Goal: Task Accomplishment & Management: Manage account settings

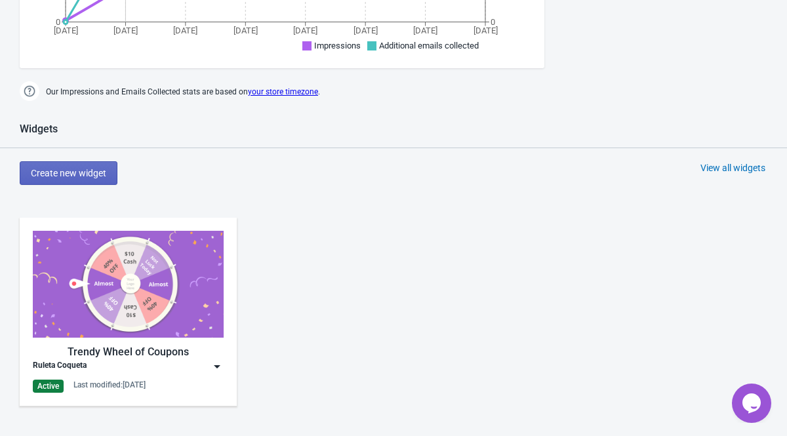
scroll to position [465, 0]
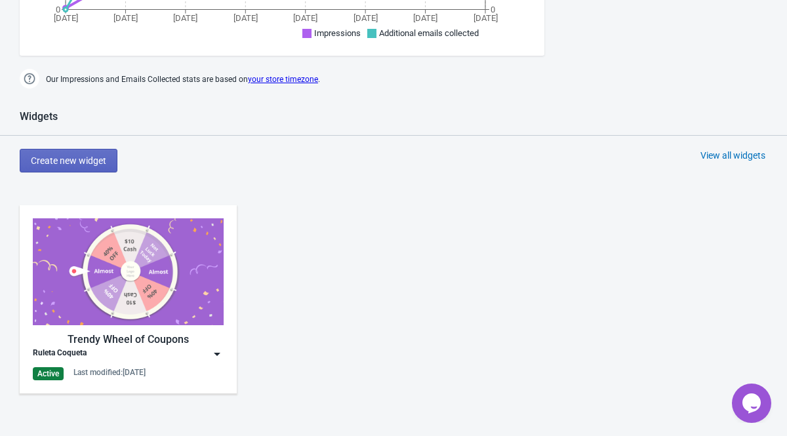
click at [220, 359] on img at bounding box center [217, 354] width 13 height 13
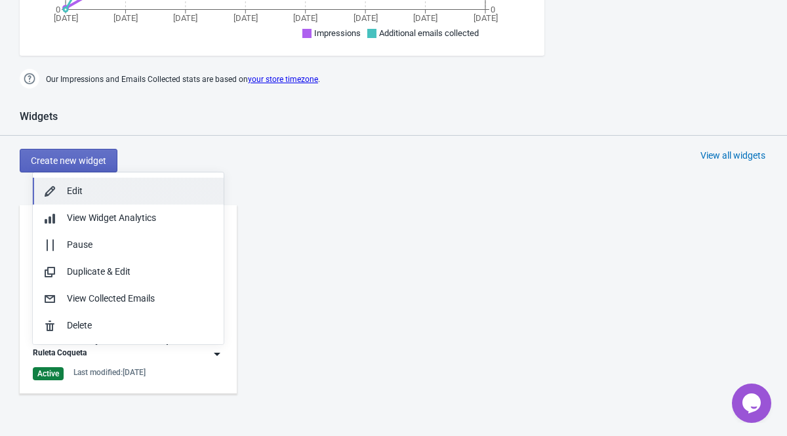
click at [155, 194] on div "Edit" at bounding box center [140, 191] width 146 height 14
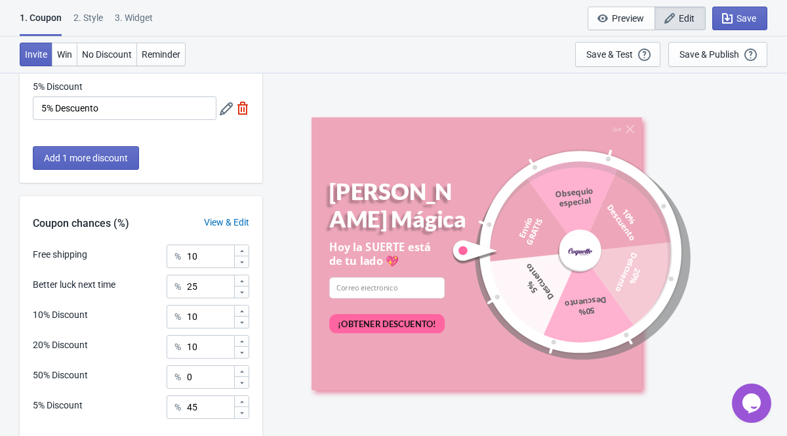
scroll to position [331, 0]
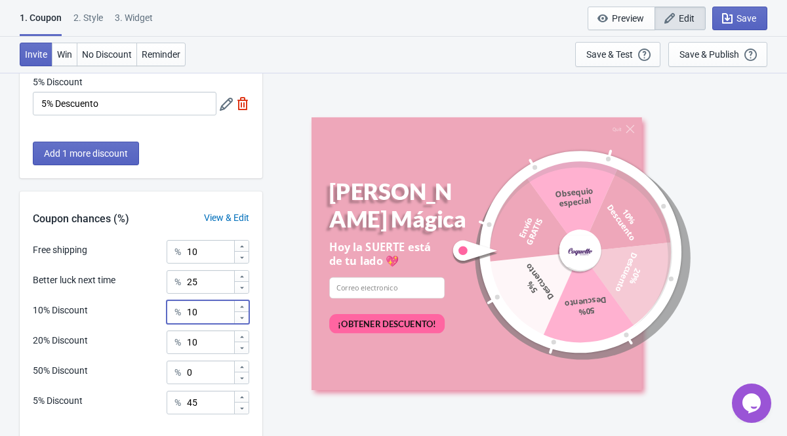
click at [214, 314] on input "10" at bounding box center [209, 312] width 47 height 24
type input "15"
click at [211, 343] on input "10" at bounding box center [209, 343] width 47 height 24
type input "1"
type input "5"
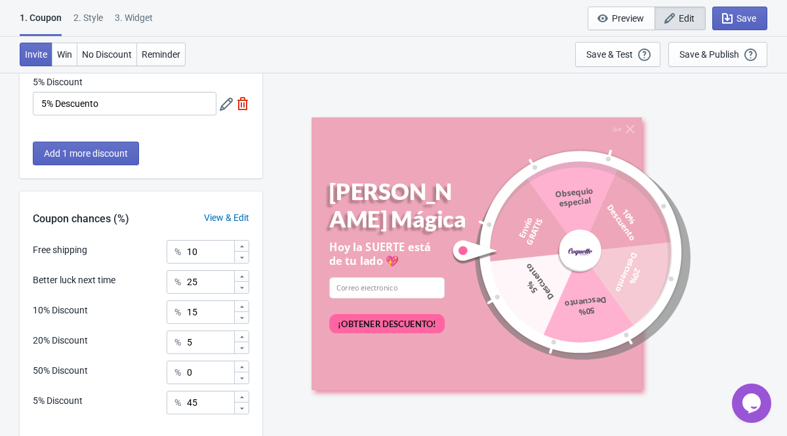
click at [267, 330] on div "What discounts do you want to offer? Free shipping Envío GRATIS Better luck nex…" at bounding box center [393, 139] width 787 height 794
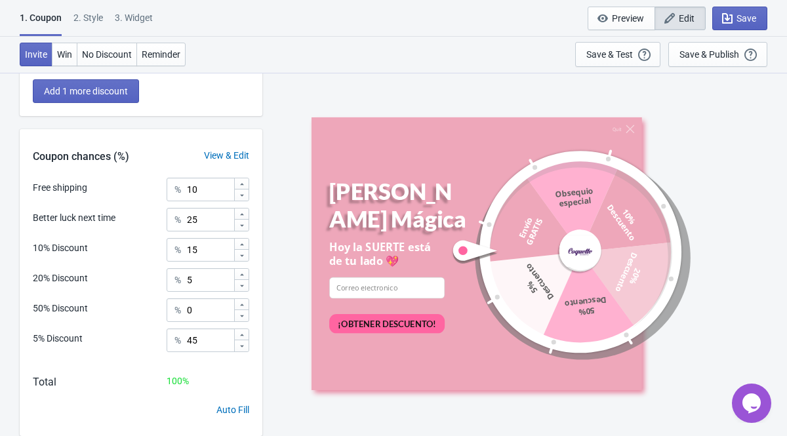
scroll to position [394, 0]
click at [746, 21] on span "Save" at bounding box center [747, 18] width 20 height 10
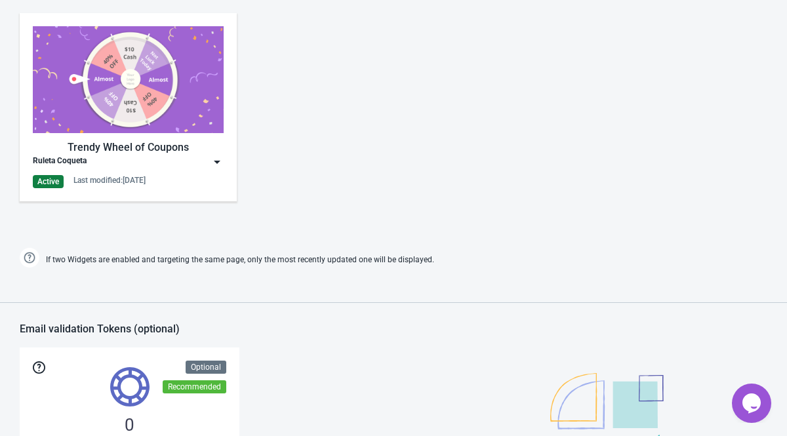
scroll to position [674, 0]
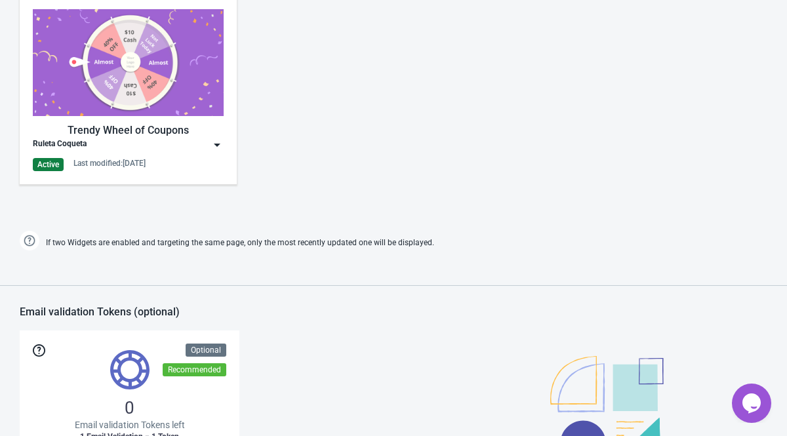
click at [213, 148] on img at bounding box center [217, 144] width 13 height 13
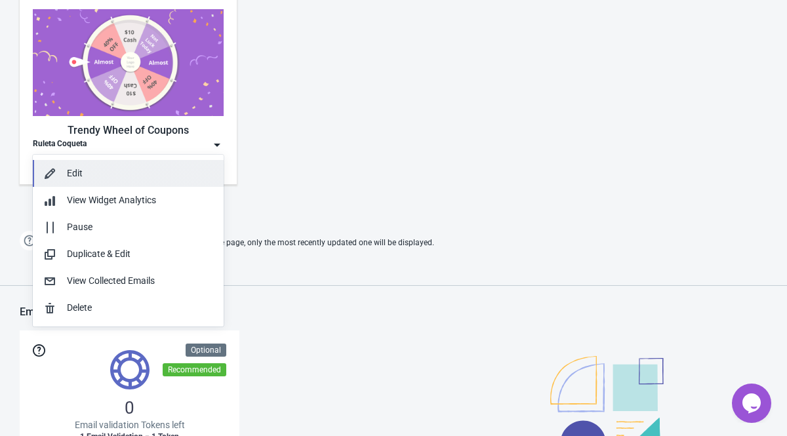
click at [160, 171] on div "Edit" at bounding box center [140, 174] width 146 height 14
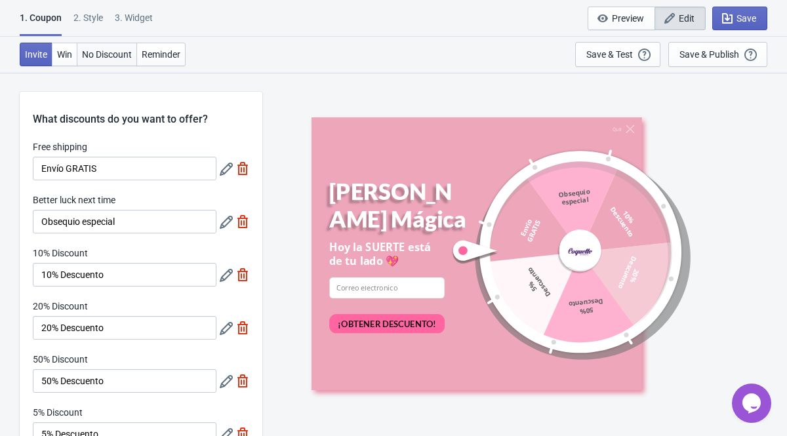
click at [105, 60] on button "No Discount" at bounding box center [107, 55] width 60 height 24
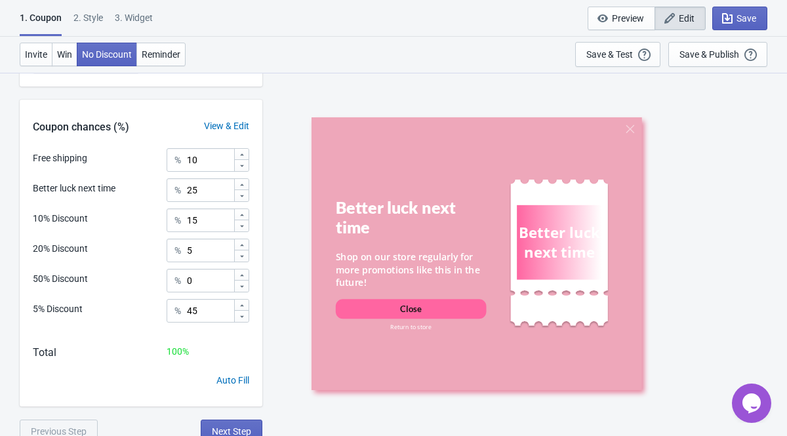
scroll to position [430, 0]
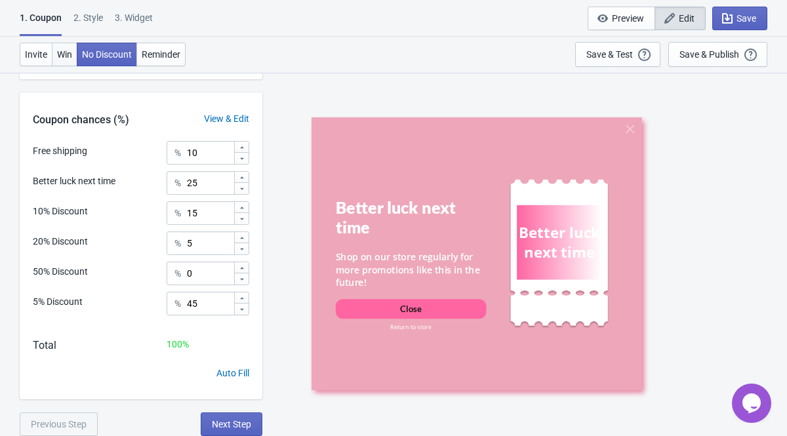
click at [67, 51] on span "Win" at bounding box center [64, 54] width 15 height 10
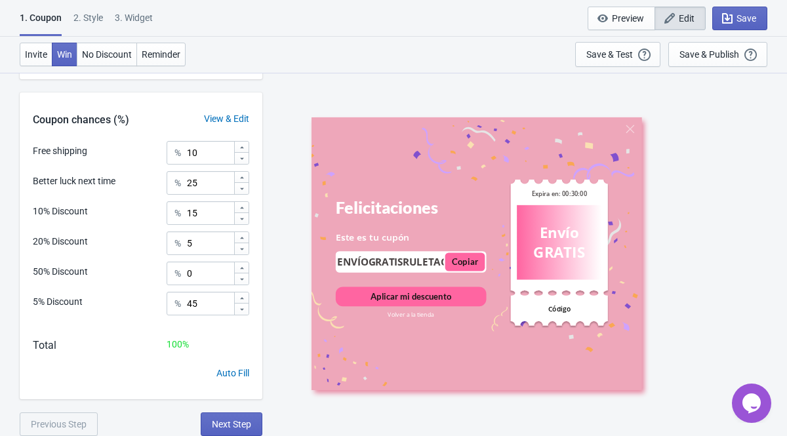
click at [160, 42] on div "Invite Win No Discount Reminder" at bounding box center [103, 54] width 166 height 25
click at [160, 51] on span "Reminder" at bounding box center [161, 54] width 39 height 10
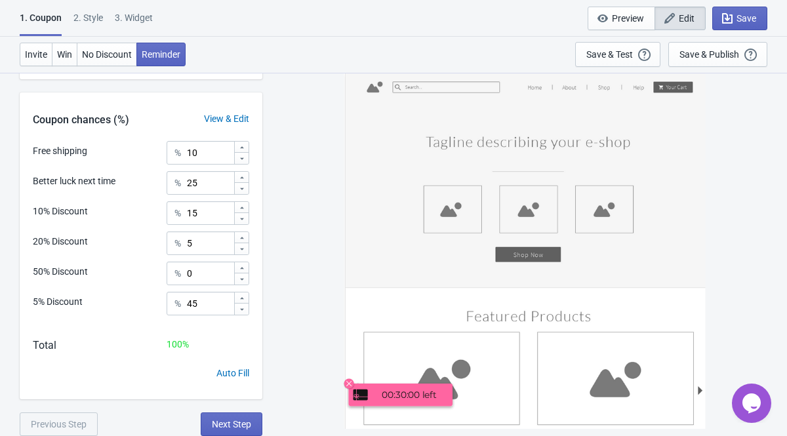
click at [150, 13] on div "3. Widget" at bounding box center [134, 22] width 38 height 23
select select "once"
select select "tab"
select select "middle_right"
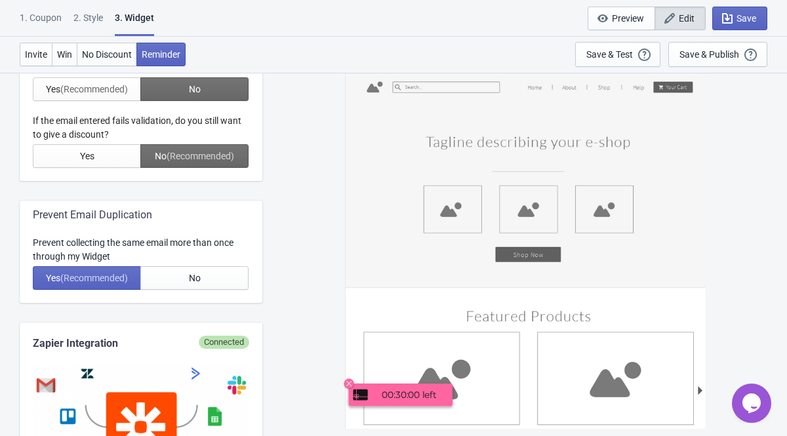
scroll to position [474, 0]
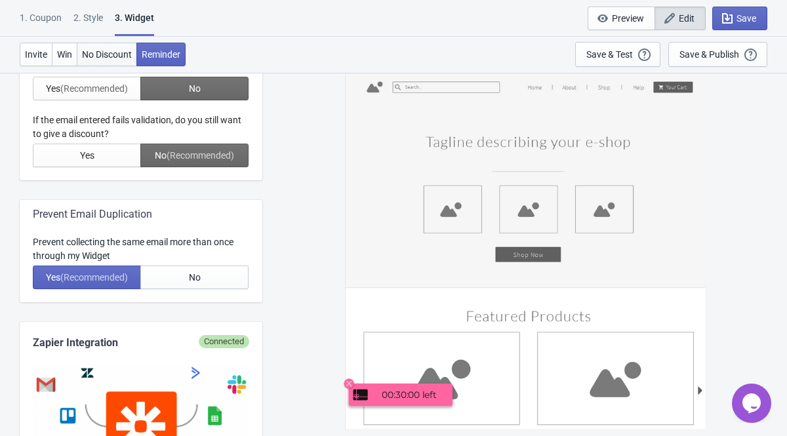
click at [121, 49] on span "No Discount" at bounding box center [107, 54] width 50 height 10
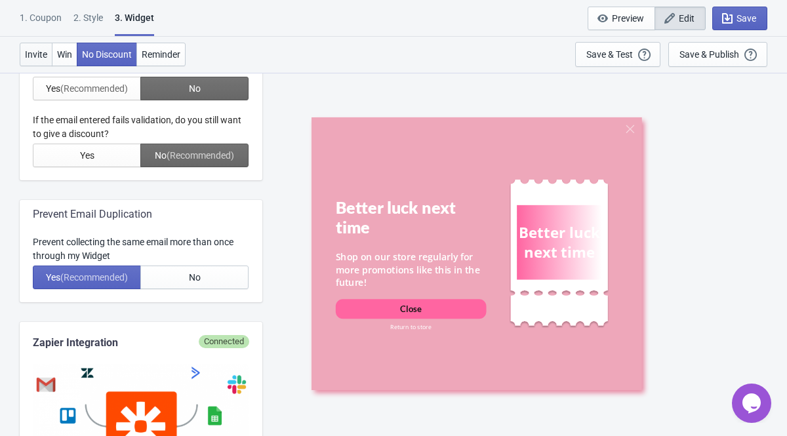
click at [41, 54] on span "Invite" at bounding box center [36, 54] width 22 height 10
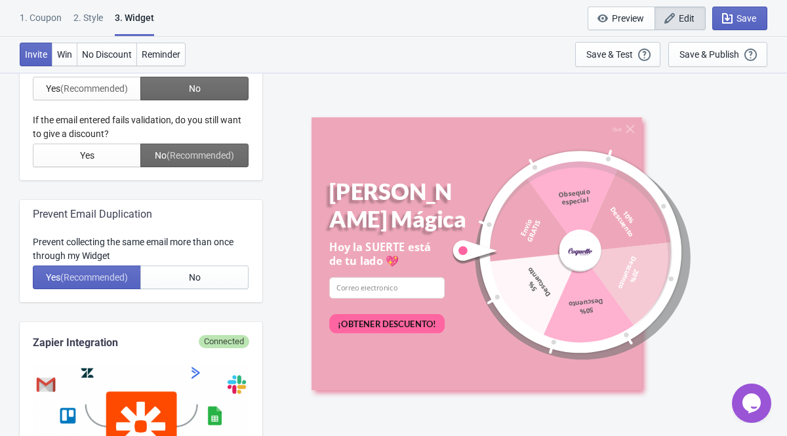
click at [47, 16] on div "1. Coupon" at bounding box center [41, 22] width 42 height 23
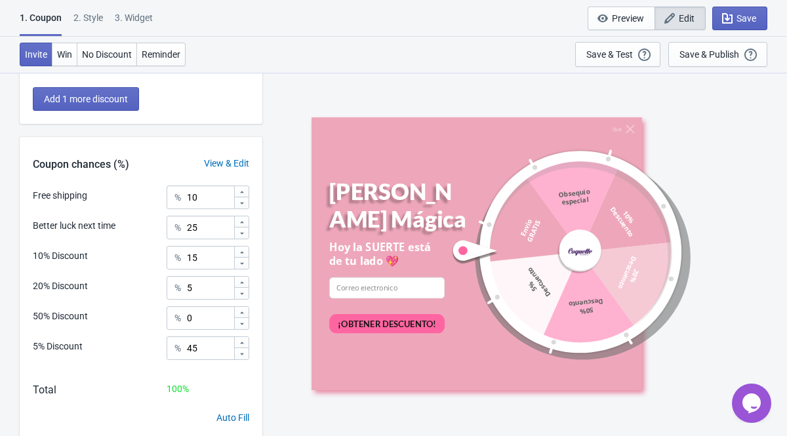
scroll to position [430, 0]
